Goal: Task Accomplishment & Management: Complete application form

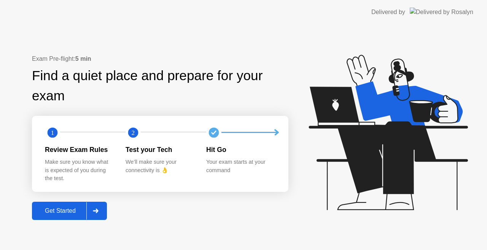
click at [59, 213] on div "Get Started" at bounding box center [60, 211] width 52 height 7
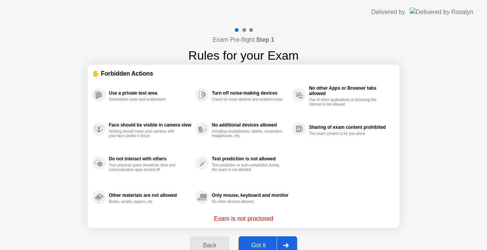
click at [259, 242] on div "Got it" at bounding box center [259, 245] width 36 height 7
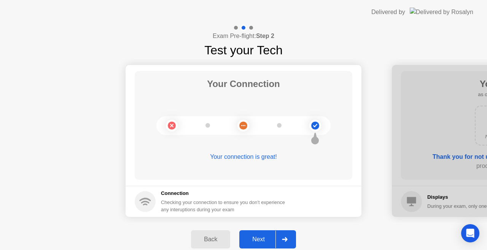
click at [260, 242] on div "Next" at bounding box center [259, 239] width 34 height 7
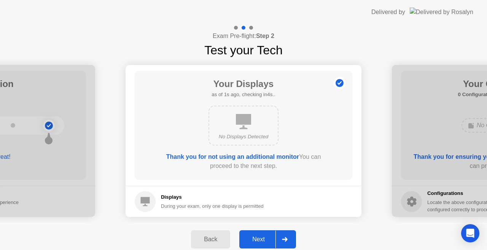
click at [260, 242] on div "Next" at bounding box center [259, 239] width 34 height 7
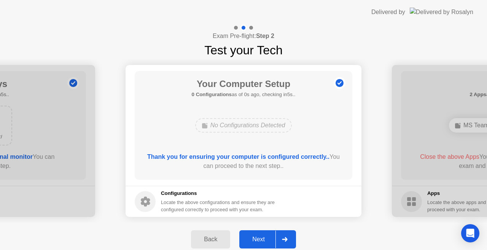
click at [260, 242] on div "Next" at bounding box center [259, 239] width 34 height 7
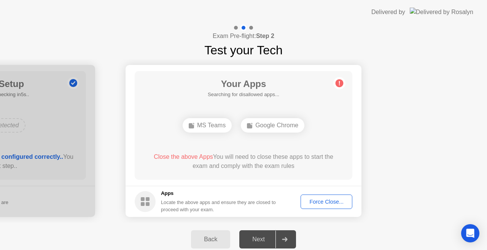
click at [325, 200] on div "Force Close..." at bounding box center [326, 202] width 46 height 6
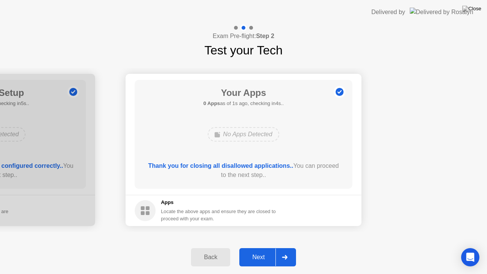
click at [263, 250] on div "Next" at bounding box center [259, 257] width 34 height 7
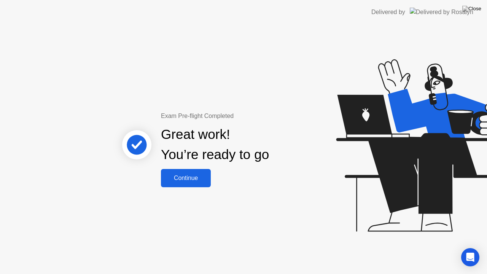
click at [193, 172] on button "Continue" at bounding box center [186, 178] width 50 height 18
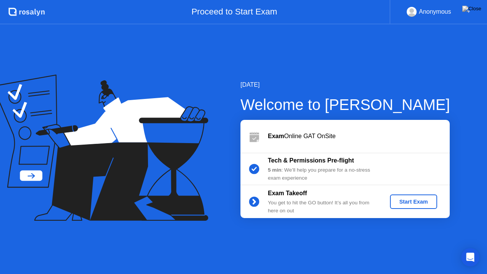
click at [407, 205] on div "Start Exam" at bounding box center [413, 202] width 41 height 6
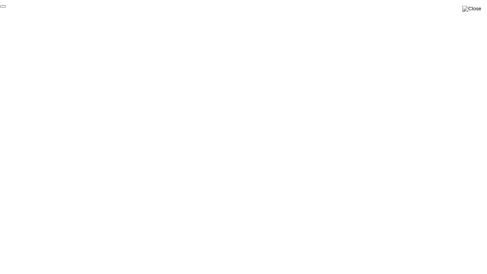
click div "End Proctoring Session"
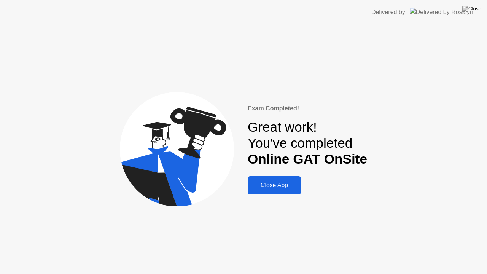
click at [408, 159] on div "Exam Completed! Great work! You've completed Online GAT OnSite Close App" at bounding box center [243, 149] width 487 height 250
